Goal: Information Seeking & Learning: Learn about a topic

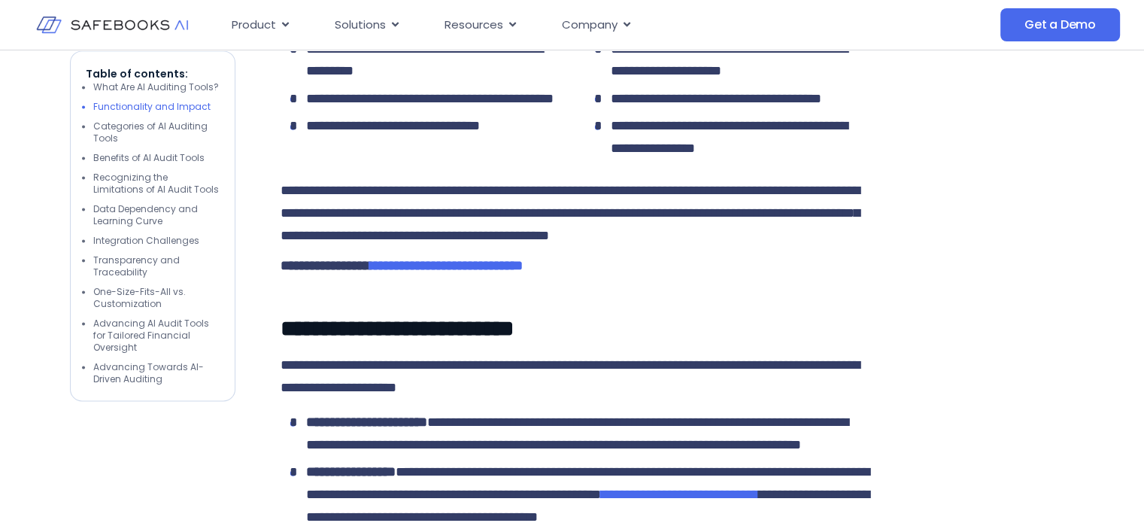
scroll to position [2332, 0]
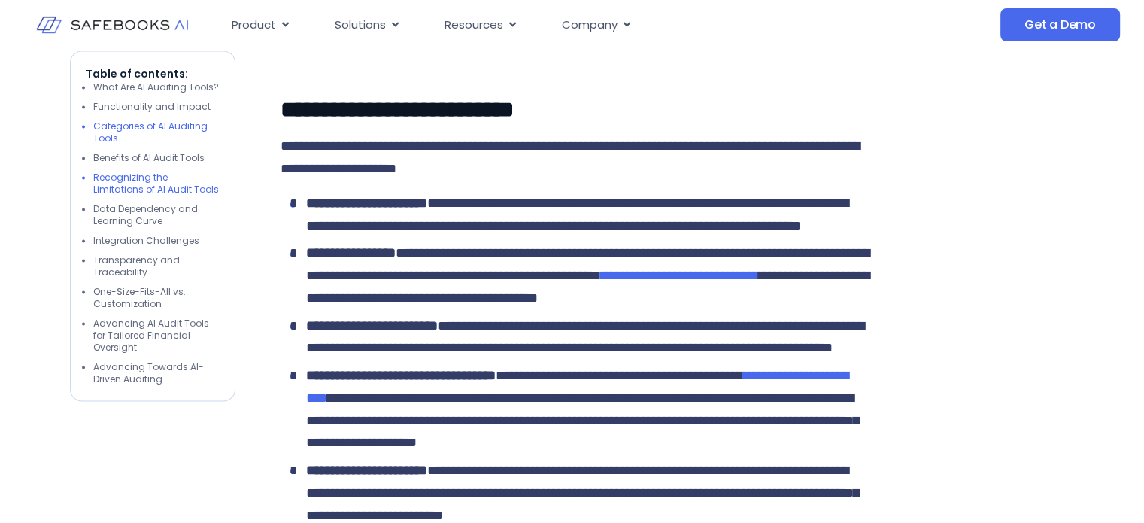
click at [144, 181] on li "Recognizing the Limitations of AI Audit Tools" at bounding box center [156, 184] width 126 height 24
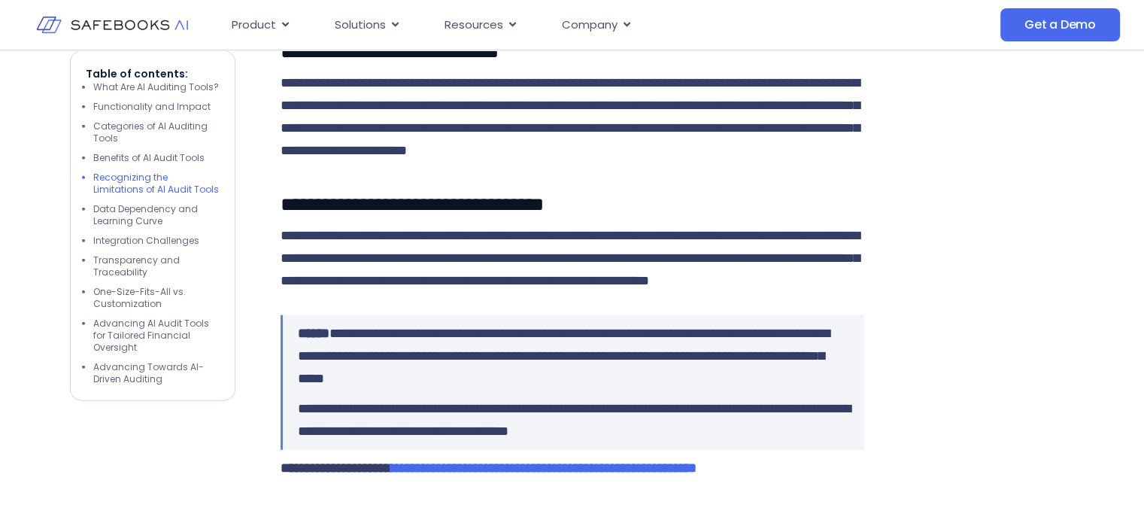
scroll to position [3942, 0]
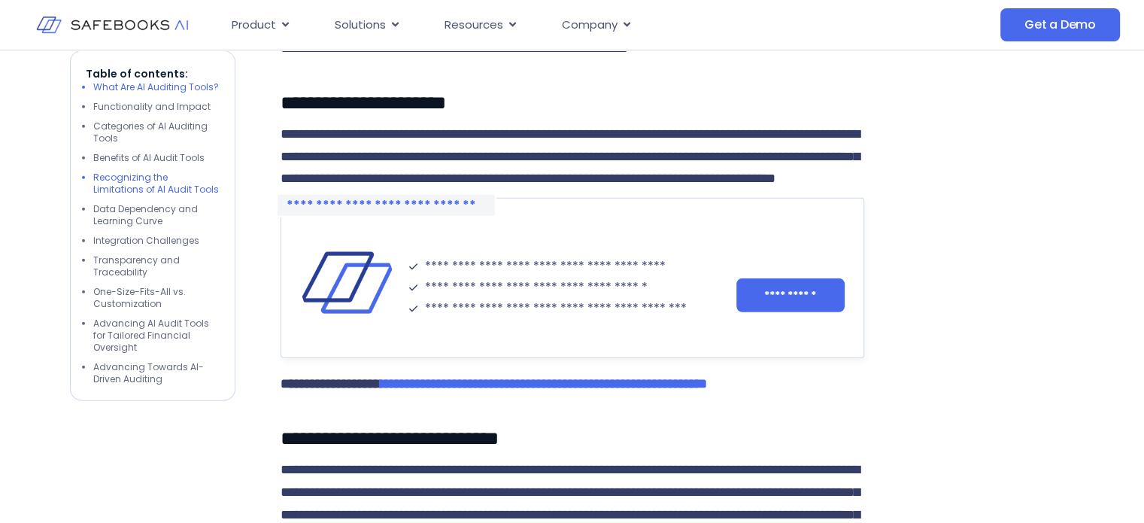
click at [151, 84] on li "What Are AI Auditing Tools?" at bounding box center [156, 87] width 126 height 12
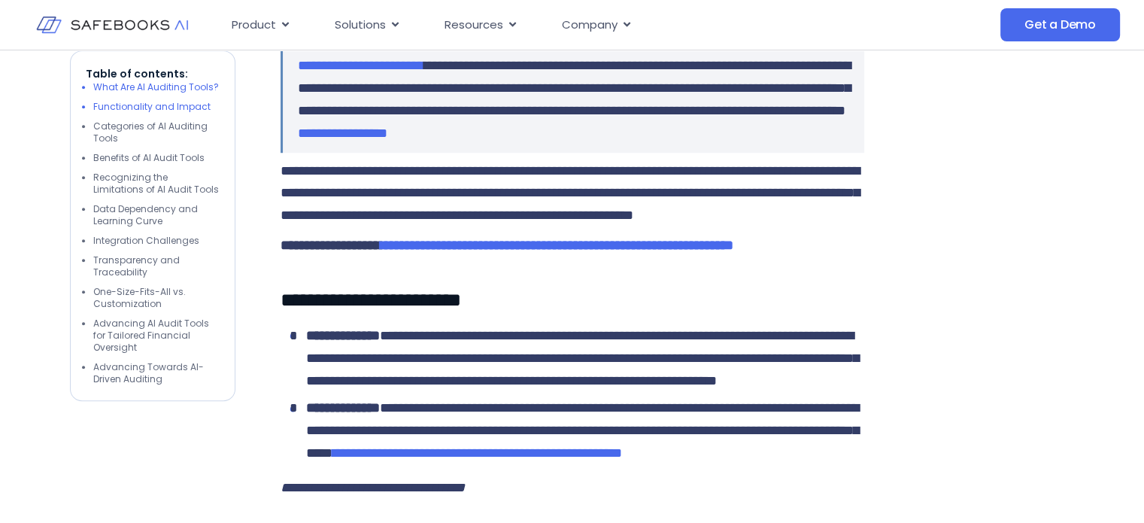
scroll to position [1015, 0]
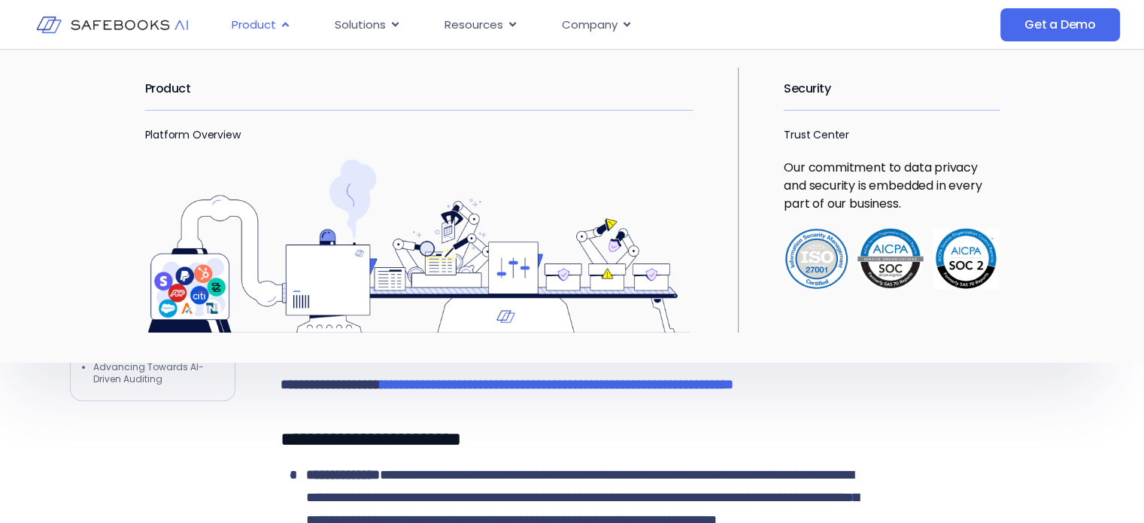
click at [259, 15] on div "Product Close Product Open Product" at bounding box center [262, 25] width 84 height 29
click at [153, 111] on div "Product Platform Overview" at bounding box center [434, 200] width 579 height 265
click at [156, 81] on h2 "Product" at bounding box center [419, 89] width 548 height 42
click at [162, 128] on link "Platform Overview" at bounding box center [193, 134] width 96 height 15
